Goal: Navigation & Orientation: Find specific page/section

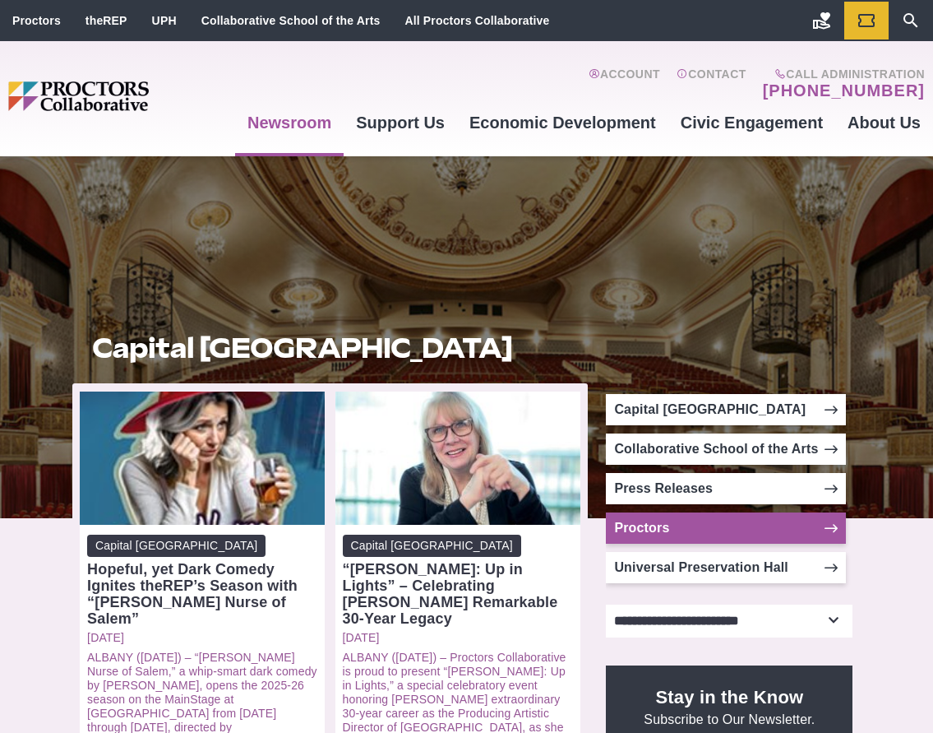
click at [713, 526] on link "Proctors" at bounding box center [726, 527] width 240 height 31
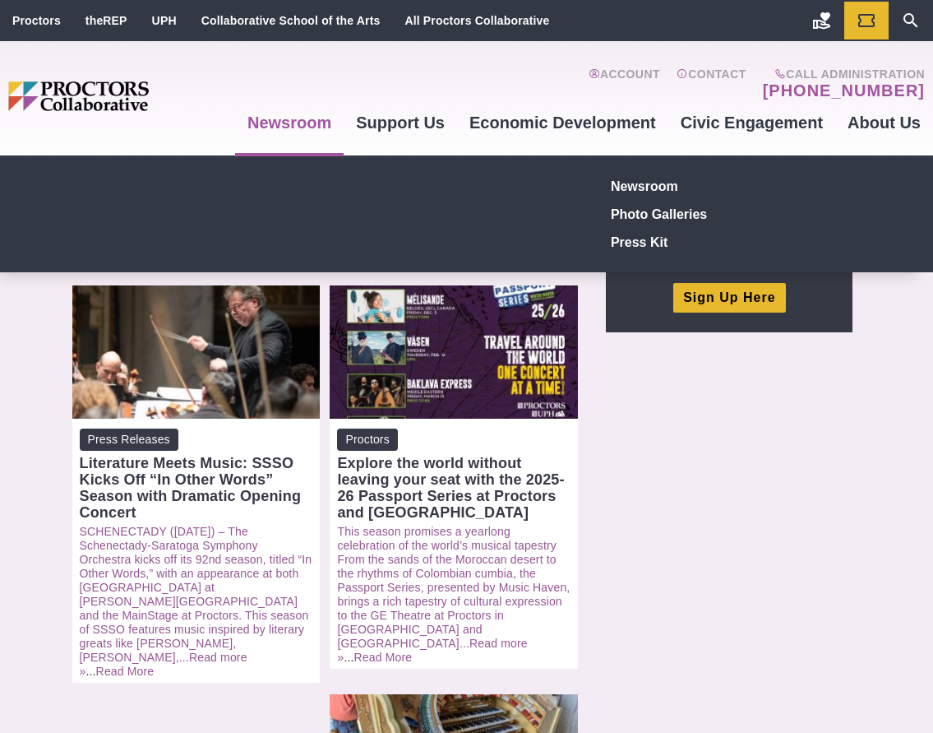
click at [293, 122] on link "Newsroom" at bounding box center [289, 122] width 109 height 44
